Goal: Information Seeking & Learning: Find specific fact

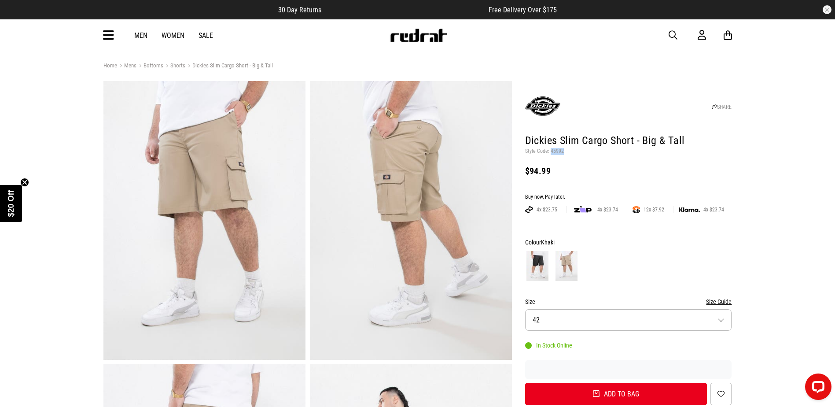
drag, startPoint x: 679, startPoint y: 37, endPoint x: 675, endPoint y: 28, distance: 9.5
click at [679, 37] on button "button" at bounding box center [678, 35] width 18 height 11
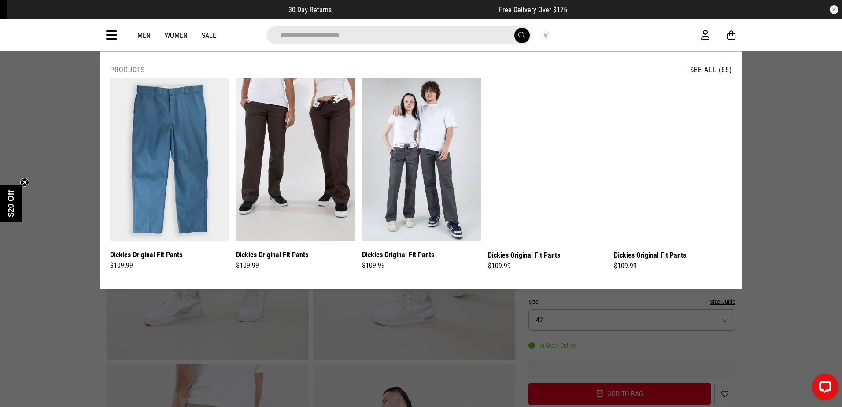
type input "**********"
click at [695, 71] on link "See All (65)" at bounding box center [711, 70] width 42 height 8
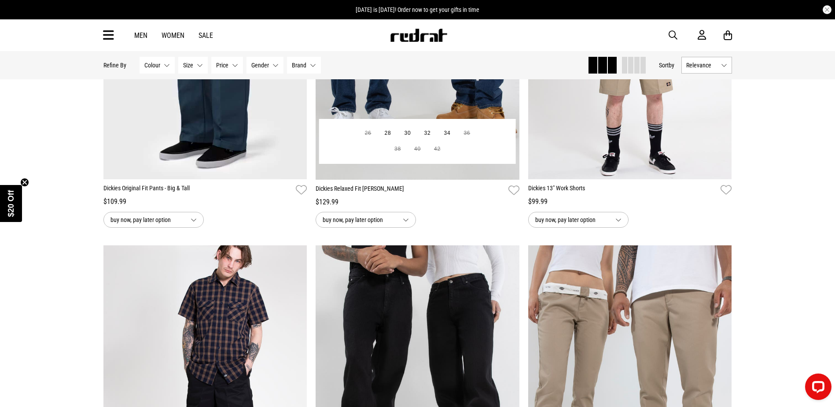
scroll to position [1629, 0]
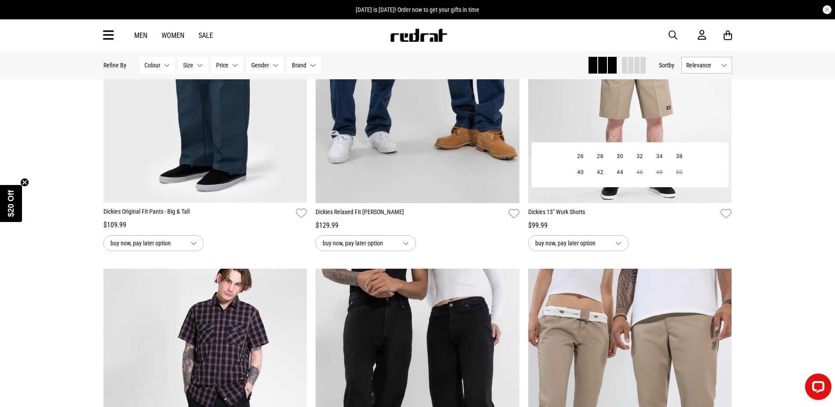
click at [625, 133] on img at bounding box center [630, 60] width 204 height 285
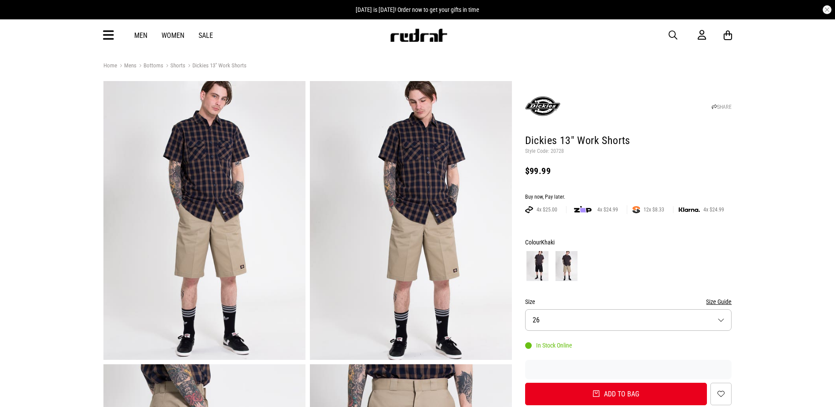
click at [558, 150] on p "Style Code: 20728" at bounding box center [628, 151] width 207 height 7
click at [558, 149] on p "Style Code: 20728" at bounding box center [628, 151] width 207 height 7
copy p "20728"
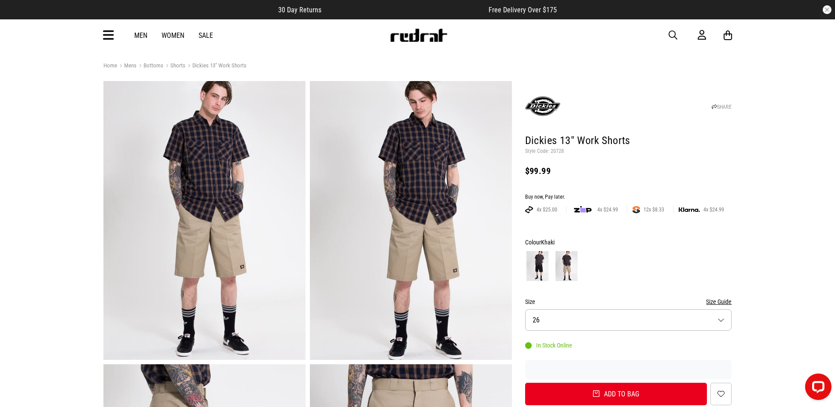
click at [667, 37] on div "Men Women Sale Sign in New Back Footwear Back Mens Back Womens Back Youth & Kid…" at bounding box center [417, 35] width 643 height 32
click at [668, 35] on div "Men Women Sale Sign in New Back Footwear Back Mens Back Womens Back Youth & Kid…" at bounding box center [417, 35] width 643 height 32
click at [671, 35] on span "button" at bounding box center [673, 35] width 9 height 11
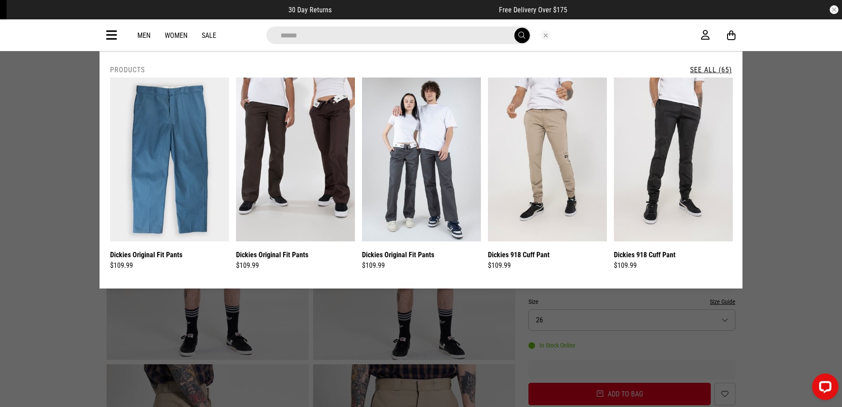
type input "******"
click at [717, 69] on link "See All (65)" at bounding box center [711, 70] width 42 height 8
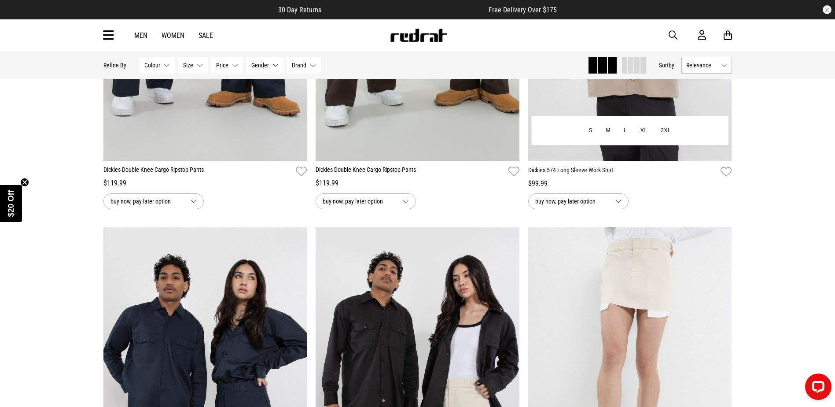
scroll to position [2549, 0]
